Goal: Information Seeking & Learning: Learn about a topic

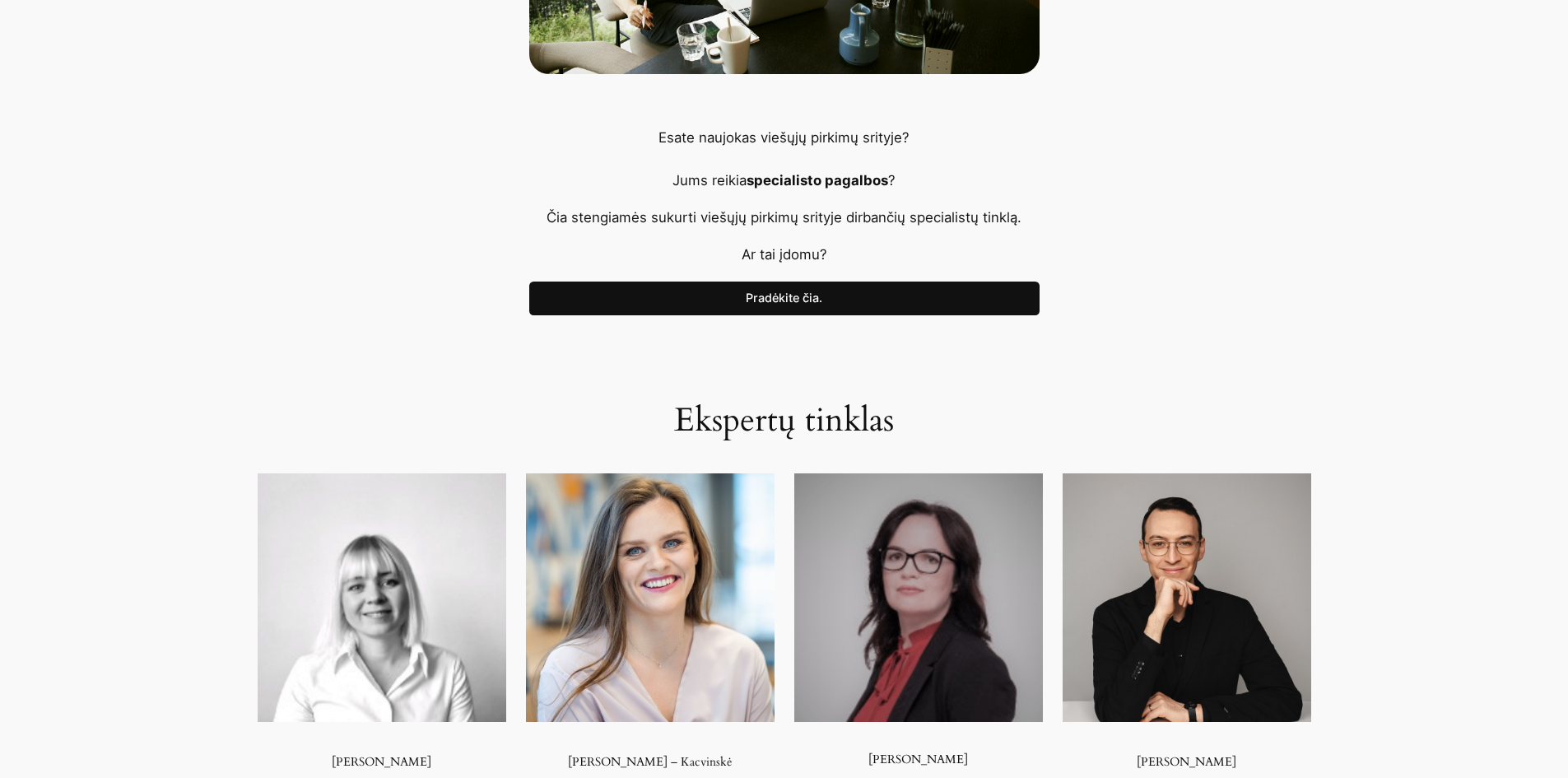
scroll to position [494, 0]
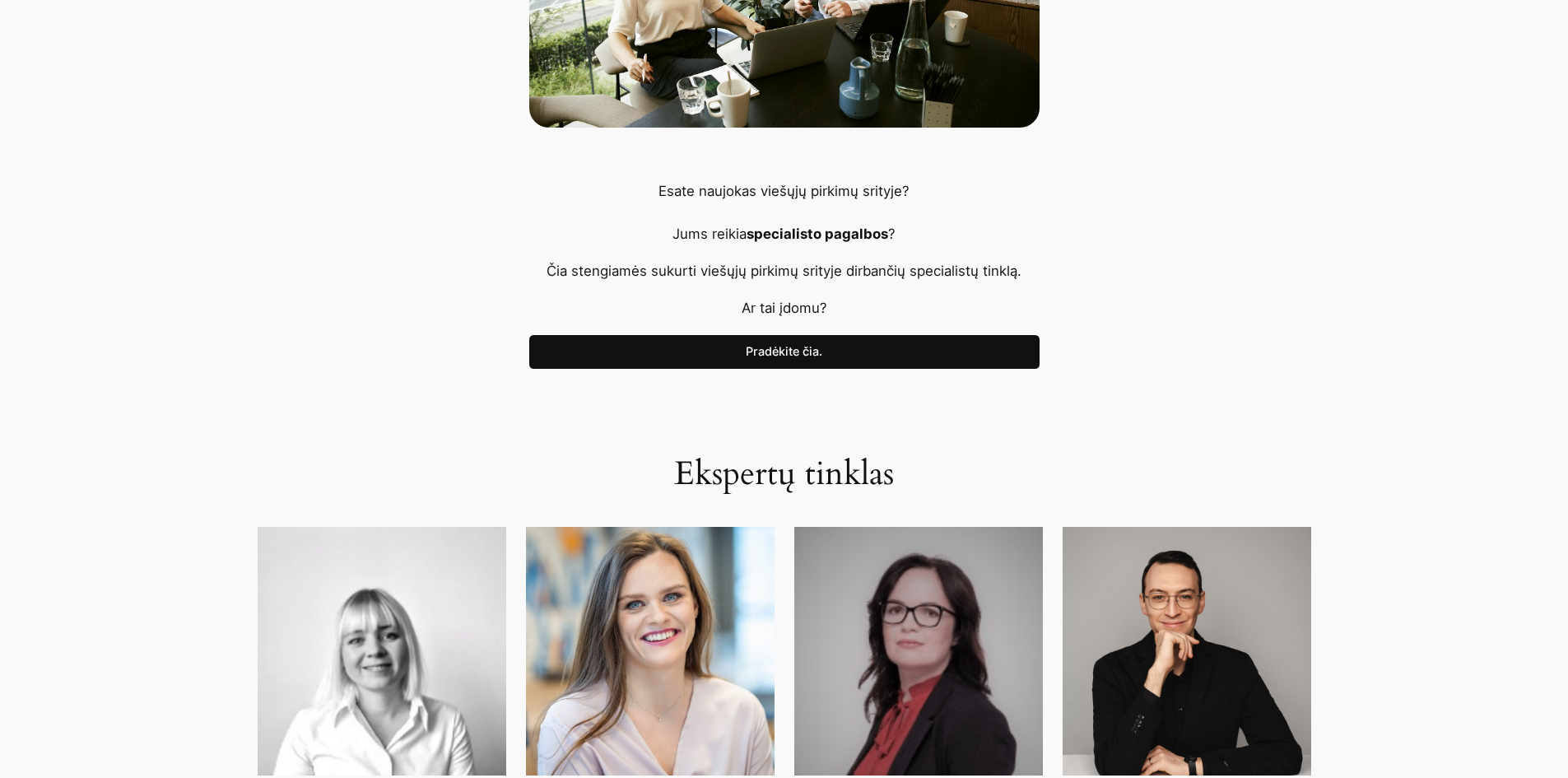
click at [864, 352] on link "Pradėkite čia." at bounding box center [784, 353] width 510 height 35
click at [791, 347] on link "Pradėkite čia." at bounding box center [784, 353] width 510 height 35
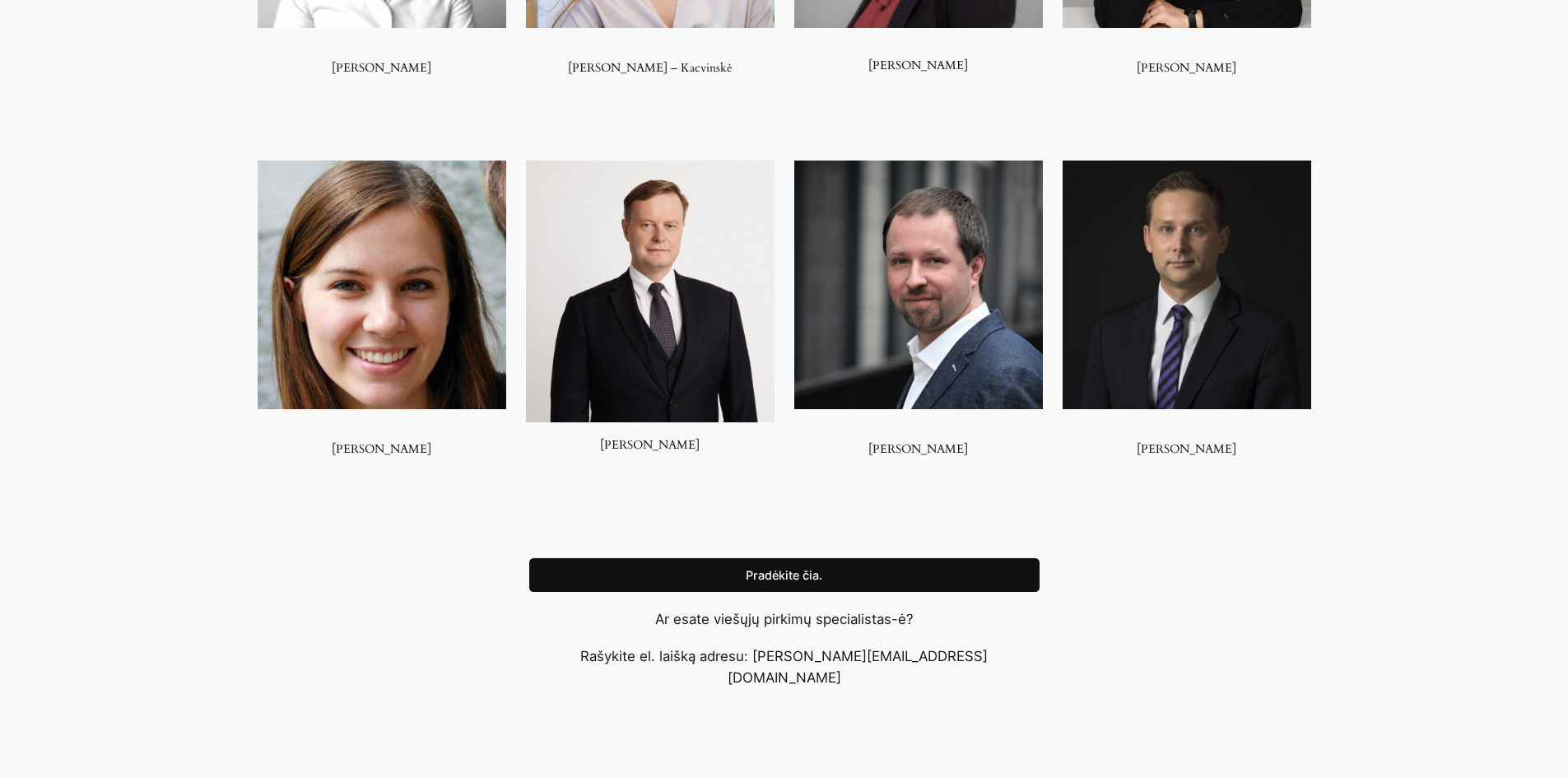
scroll to position [1233, 0]
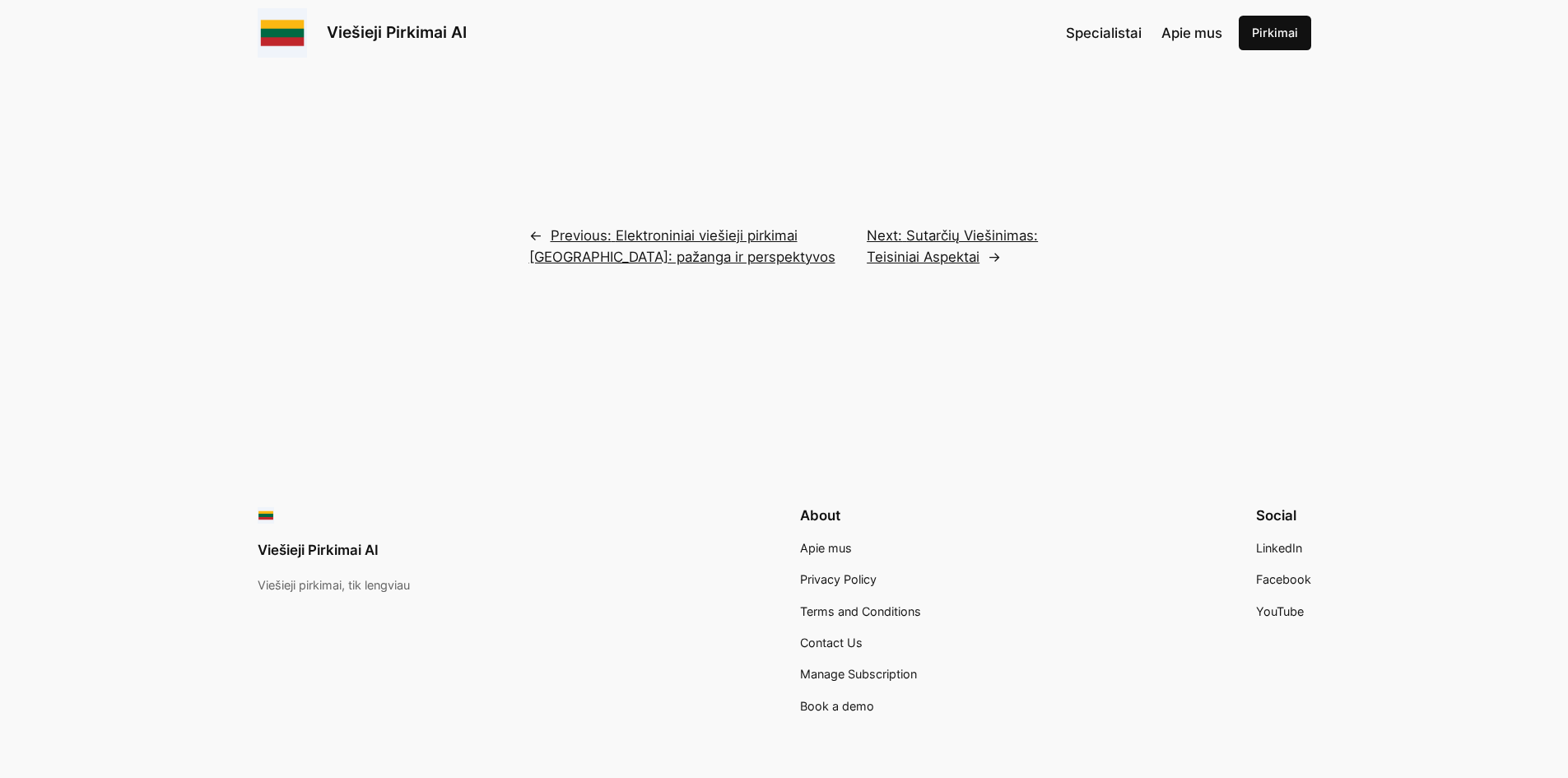
scroll to position [3292, 0]
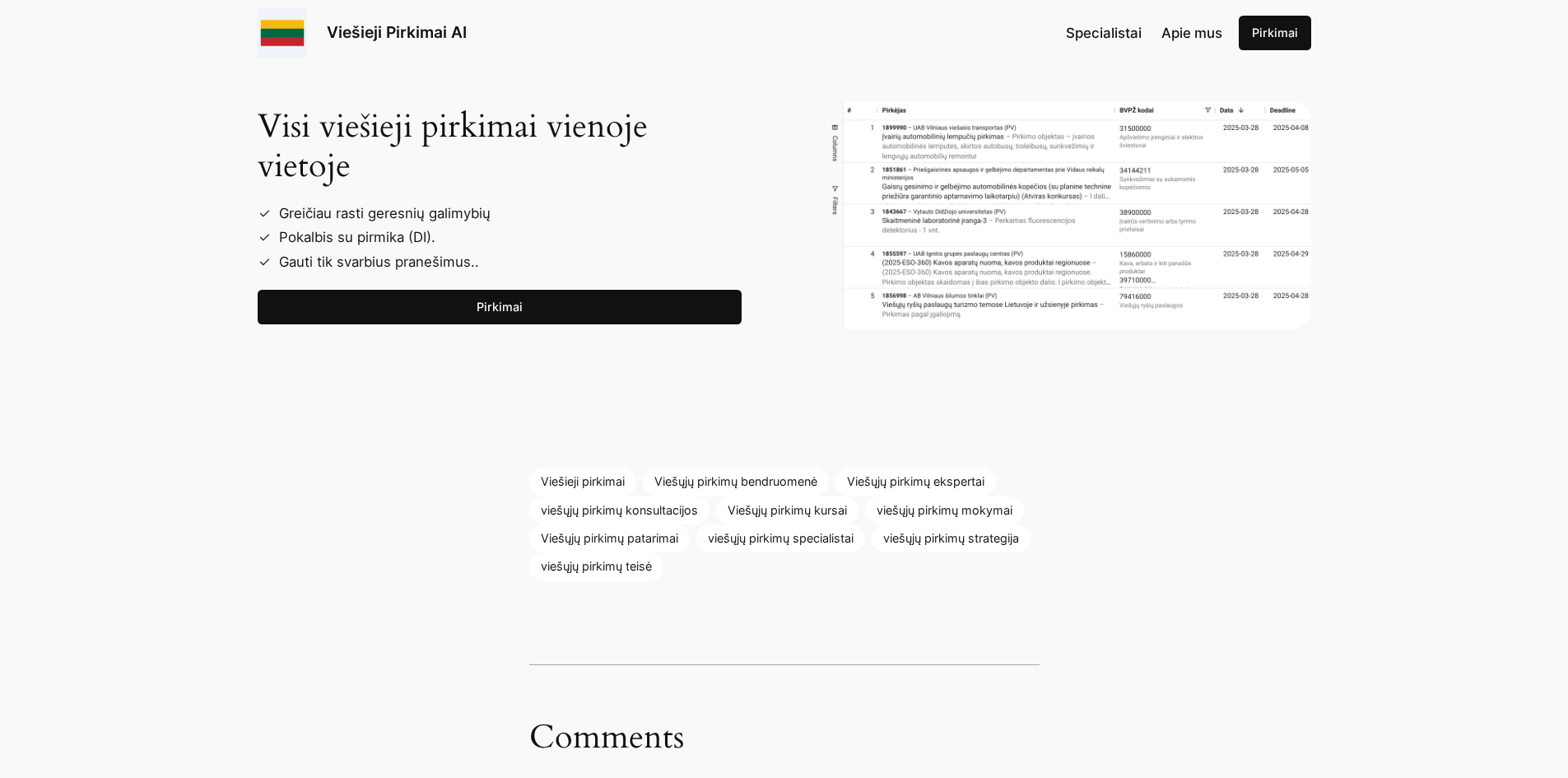
scroll to position [3704, 0]
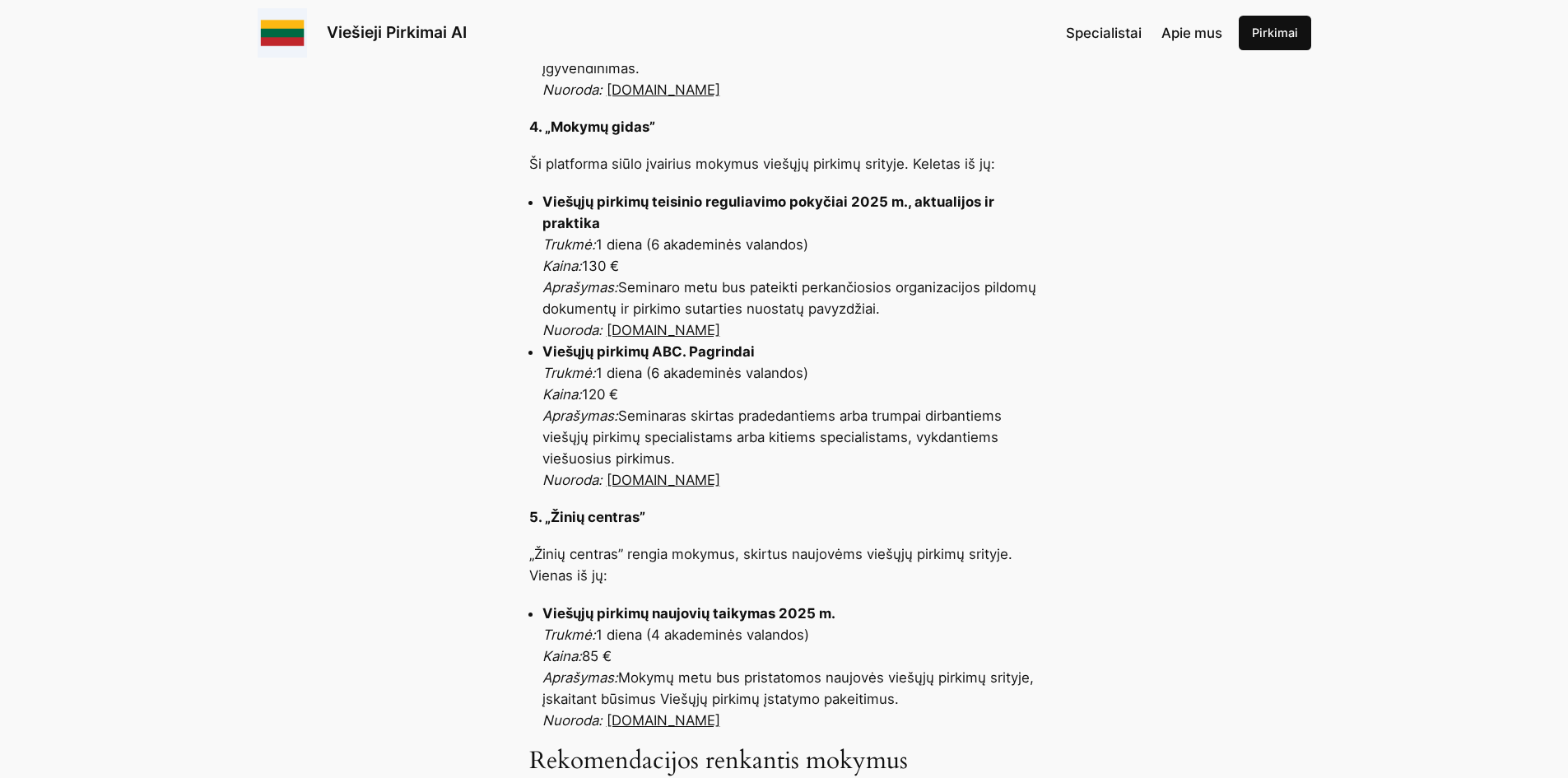
scroll to position [1564, 0]
